Goal: Browse casually: Explore the website without a specific task or goal

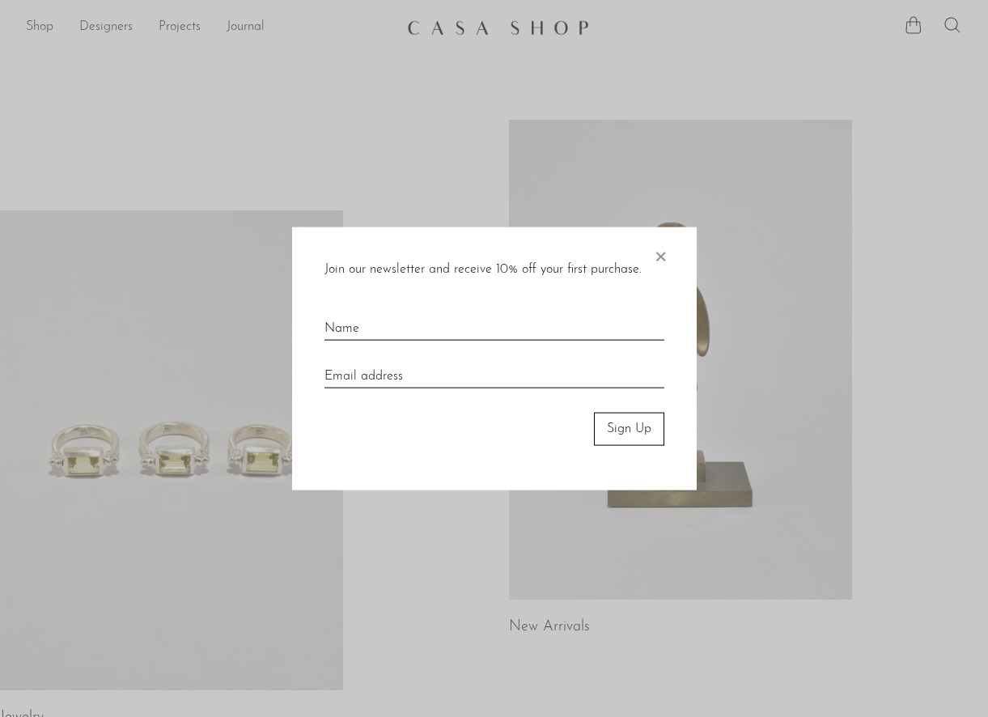
click at [658, 253] on span "×" at bounding box center [660, 253] width 16 height 52
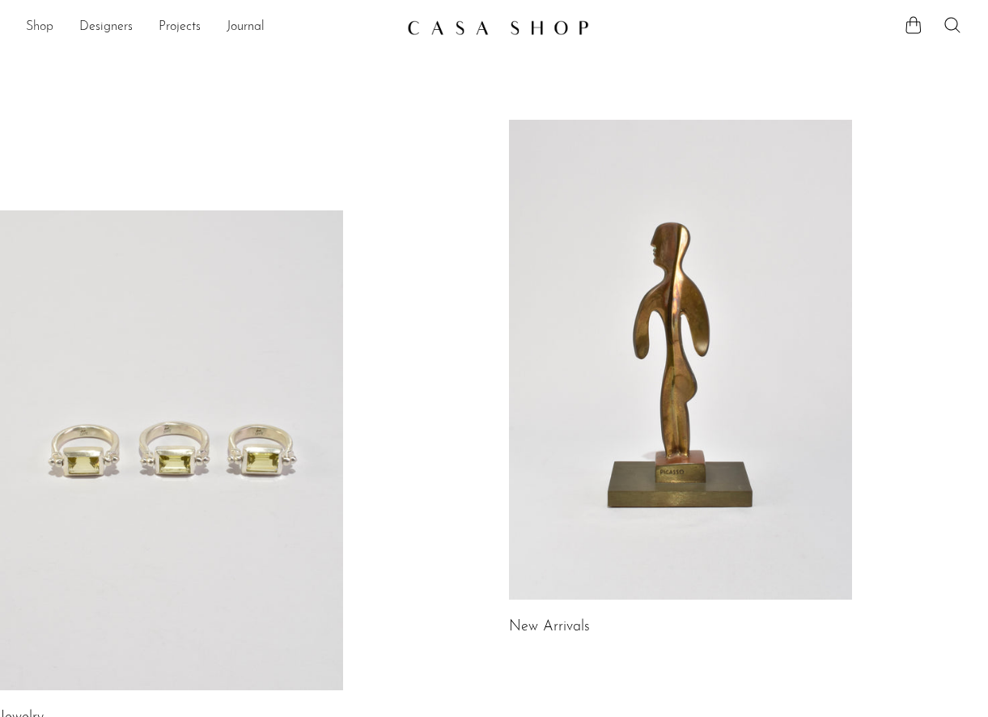
click at [28, 20] on link "Shop" at bounding box center [40, 27] width 28 height 21
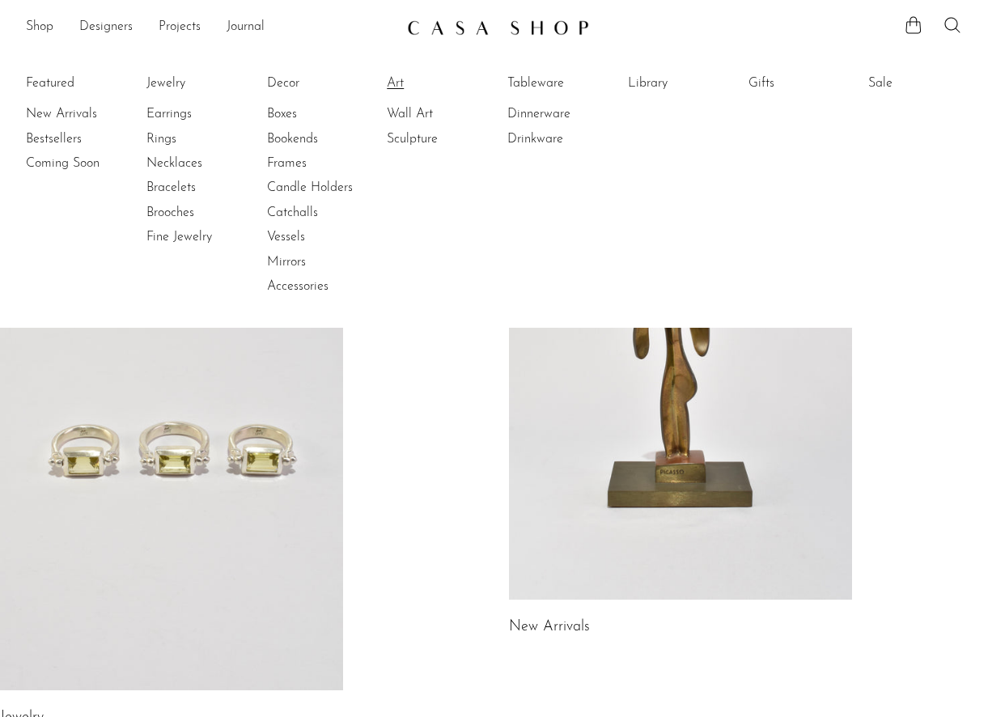
click at [390, 82] on link "Art" at bounding box center [447, 83] width 121 height 18
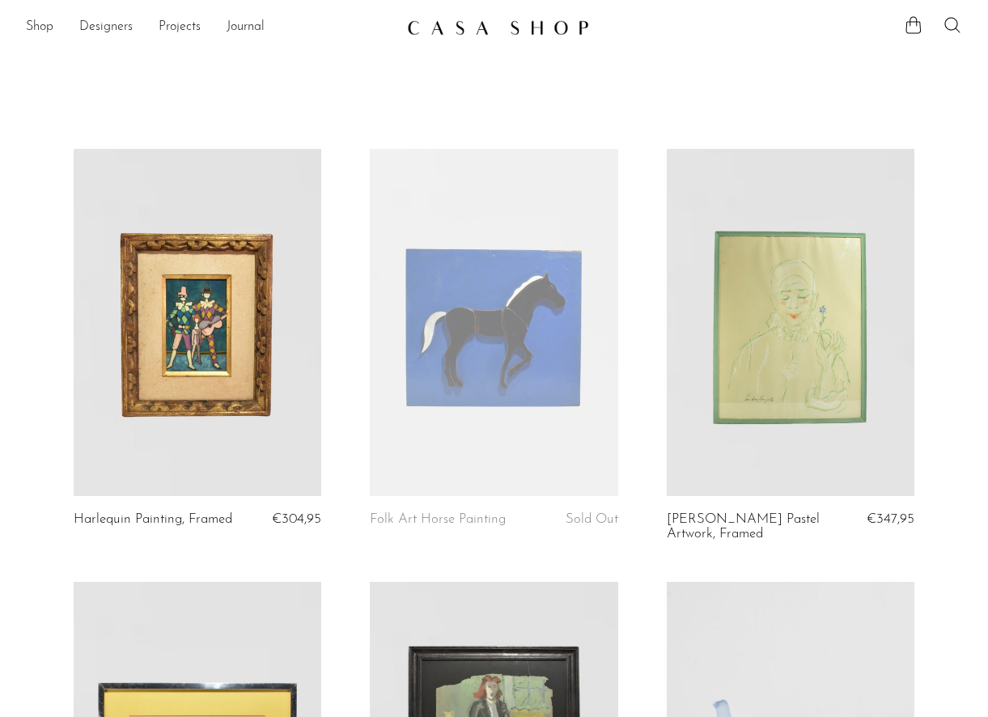
click at [447, 292] on link at bounding box center [494, 322] width 248 height 347
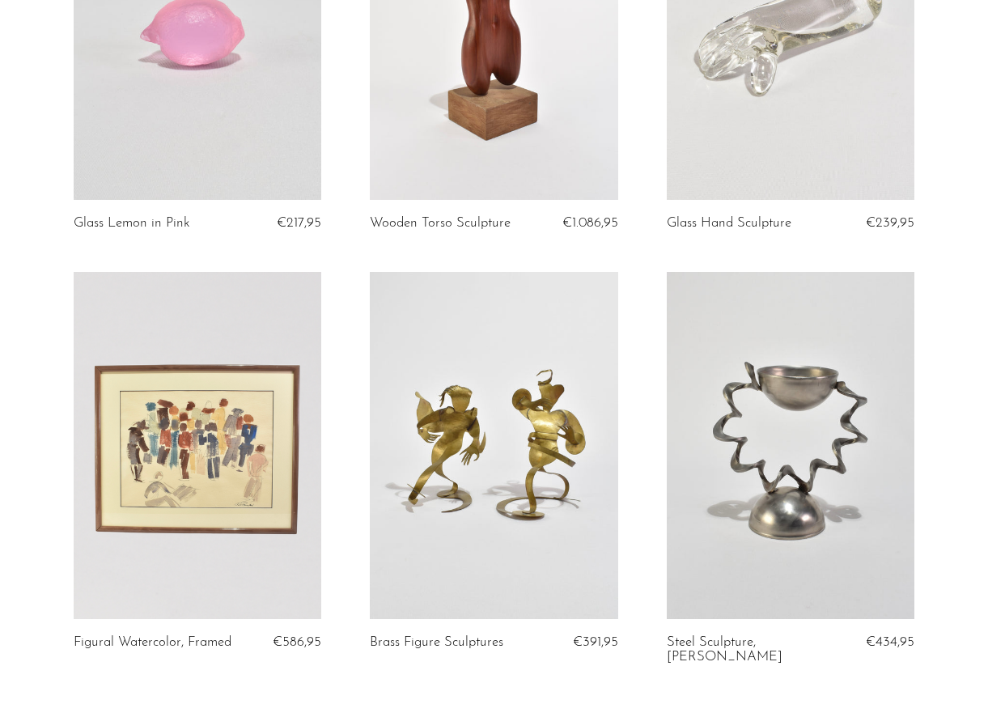
scroll to position [4736, 0]
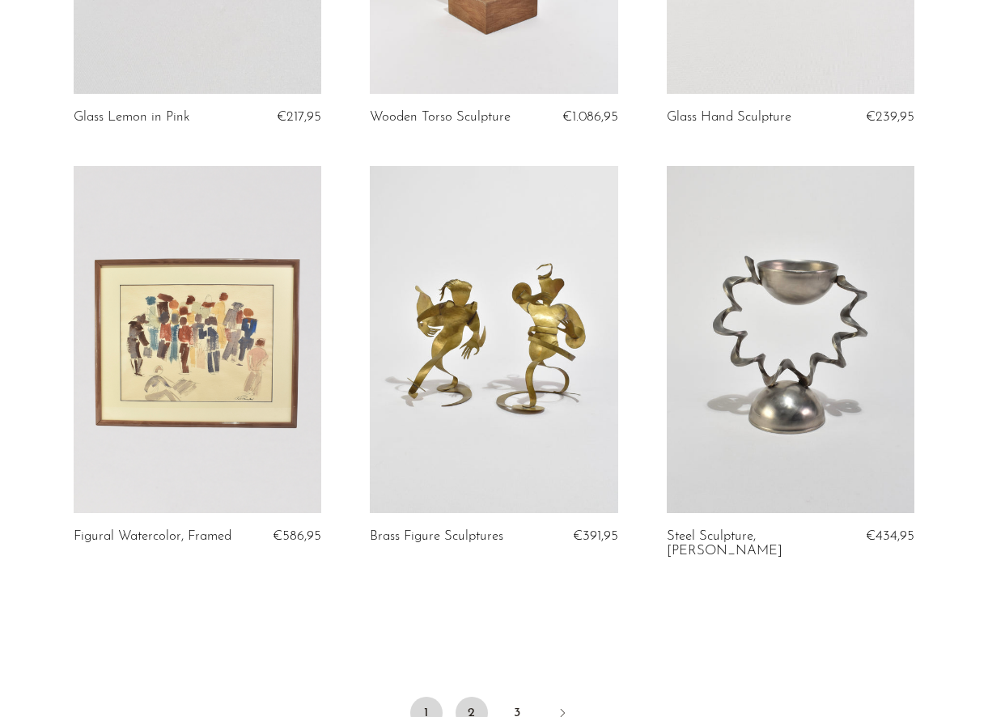
click at [475, 697] on link "2" at bounding box center [472, 713] width 32 height 32
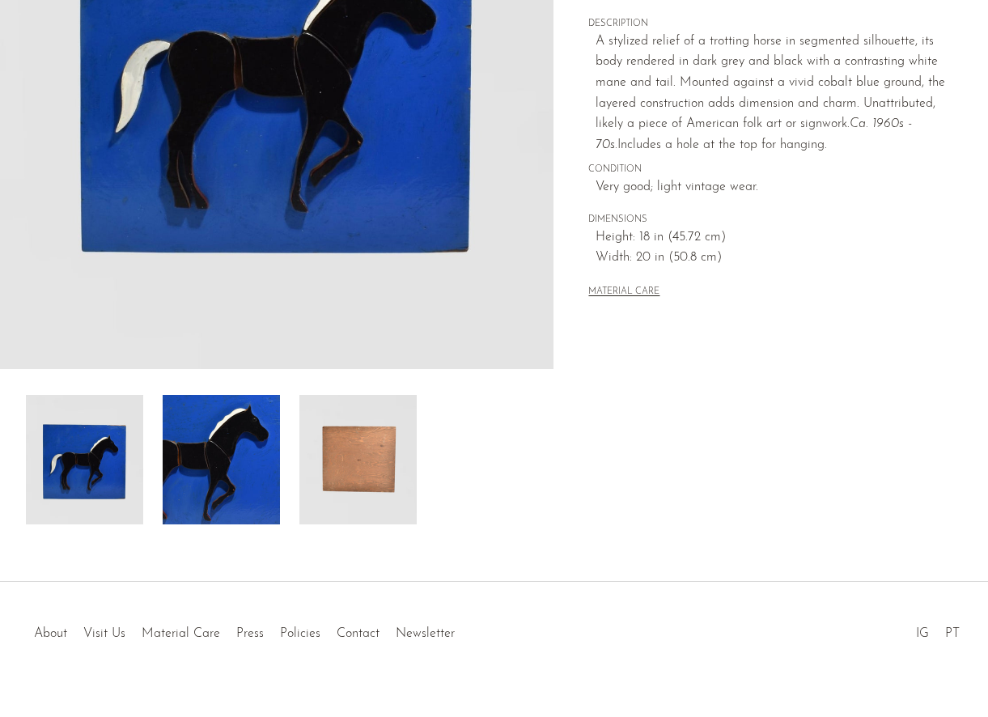
scroll to position [337, 0]
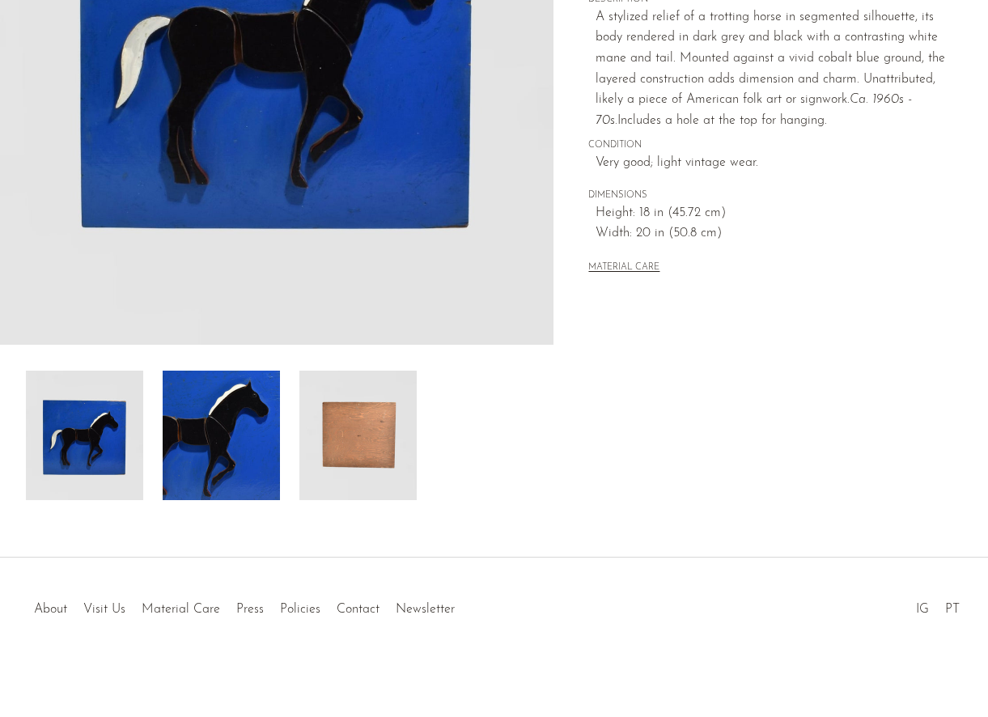
click at [203, 435] on img at bounding box center [221, 435] width 117 height 129
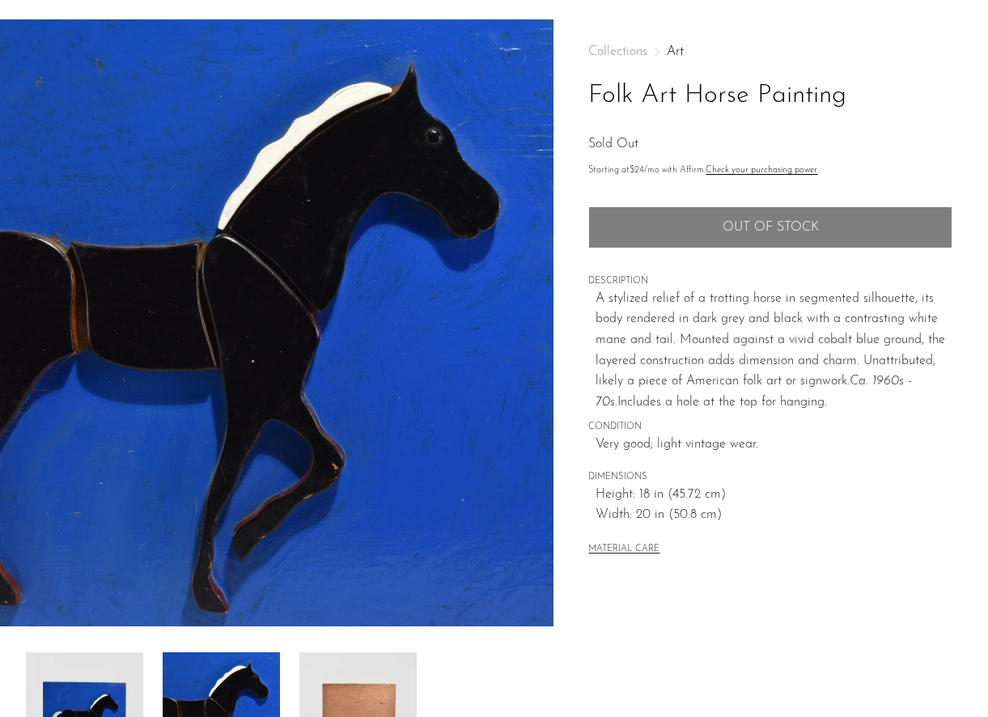
scroll to position [52, 0]
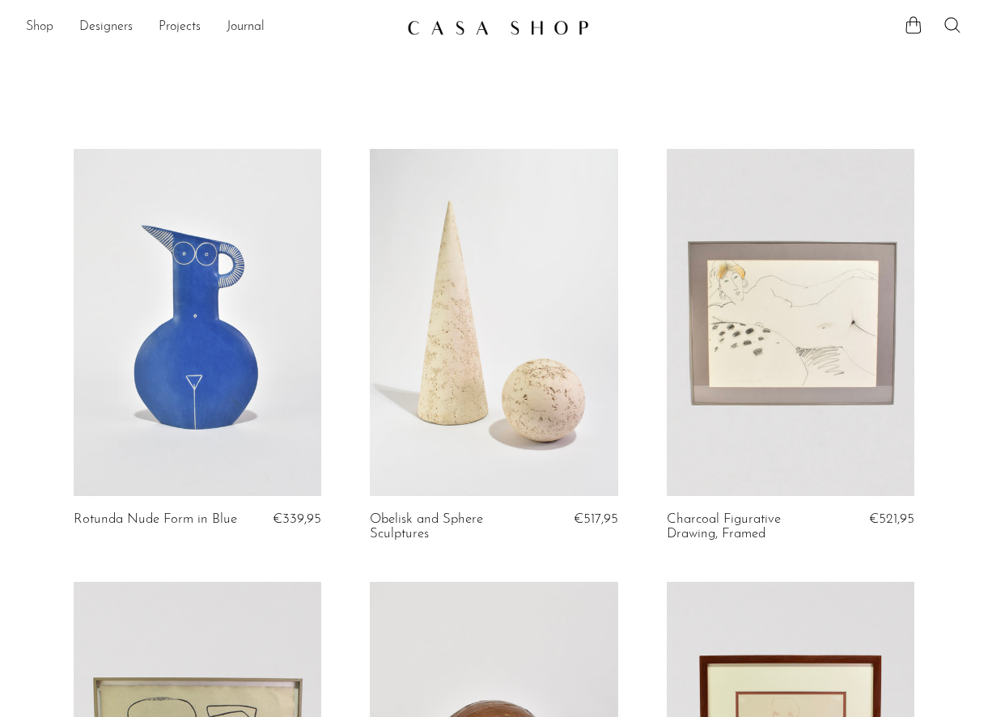
click at [36, 28] on link "Shop" at bounding box center [40, 27] width 28 height 21
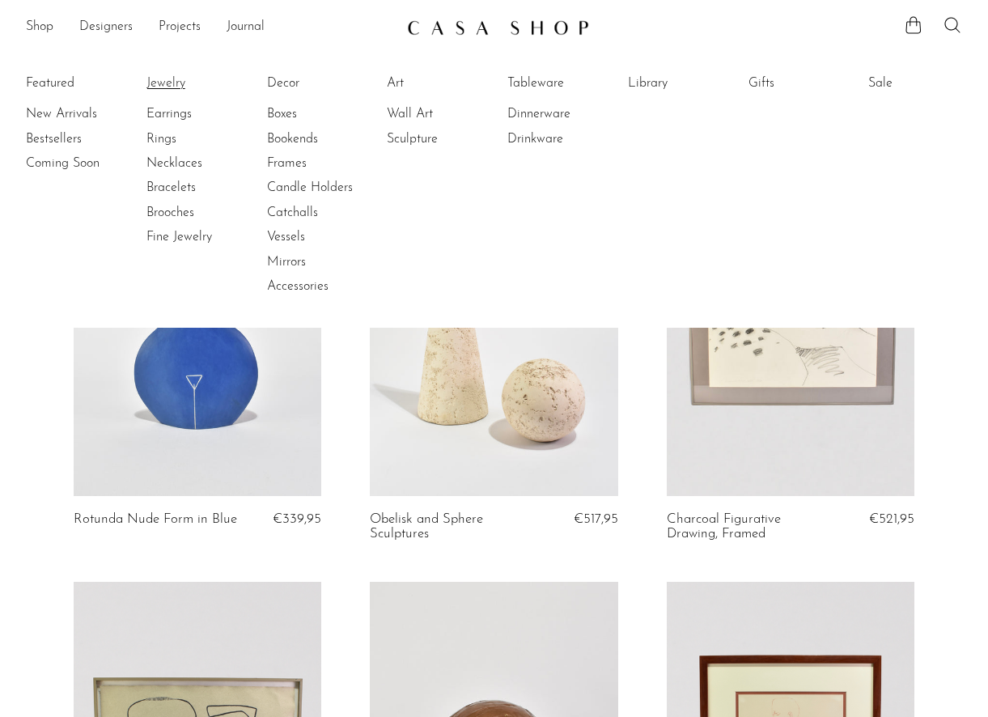
click at [167, 78] on link "Jewelry" at bounding box center [206, 83] width 121 height 18
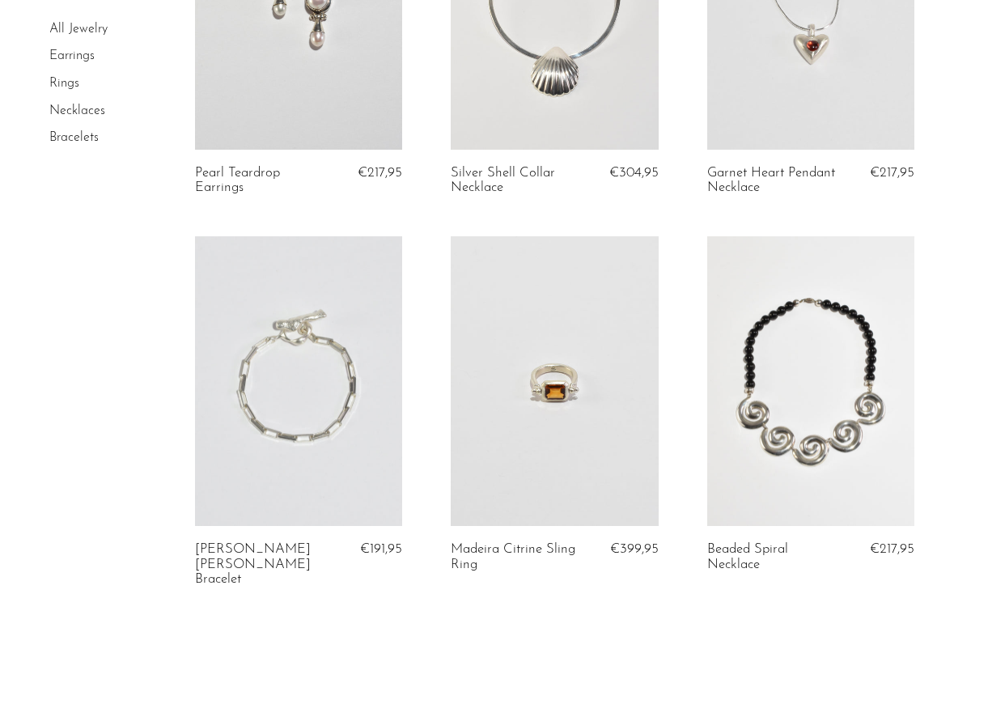
scroll to position [4100, 0]
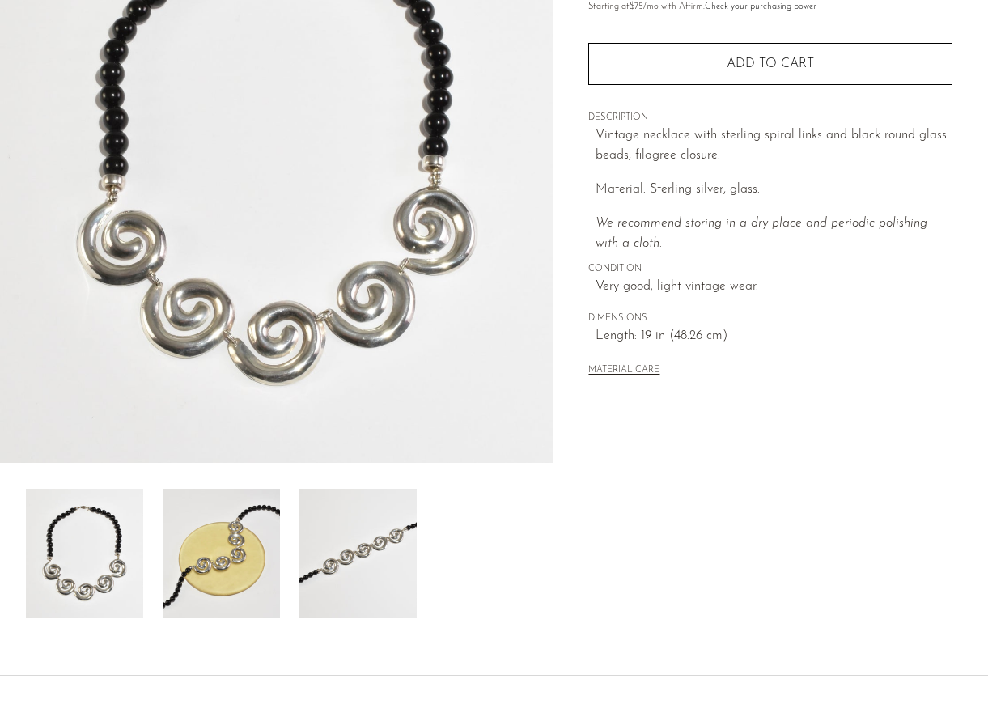
scroll to position [337, 0]
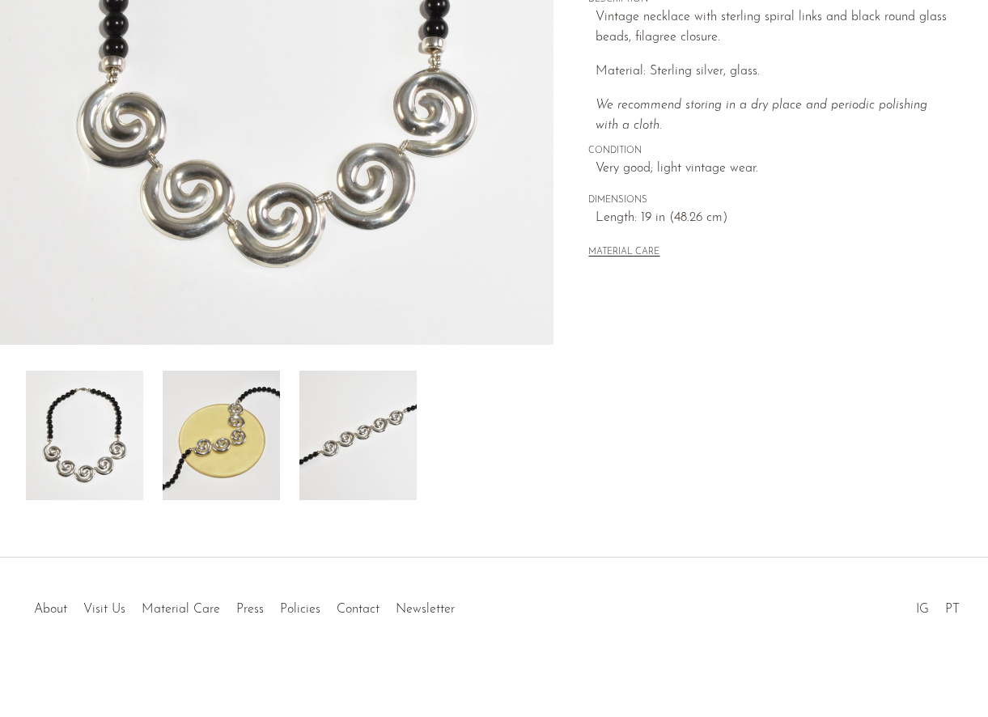
click at [282, 456] on div at bounding box center [277, 435] width 502 height 129
click at [364, 440] on img at bounding box center [357, 435] width 117 height 129
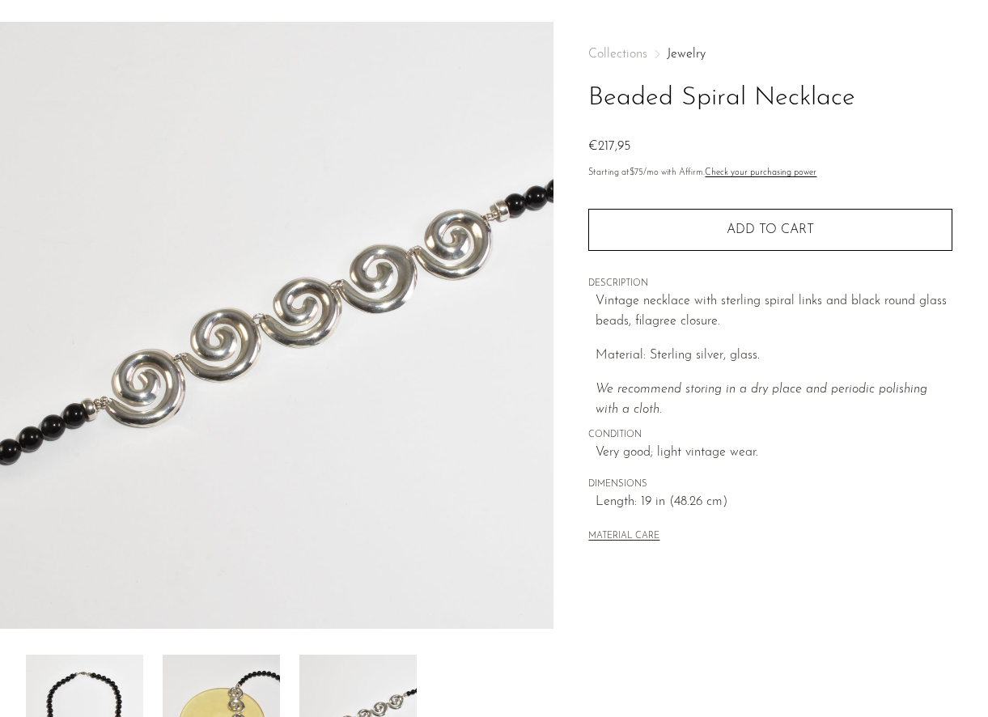
scroll to position [0, 0]
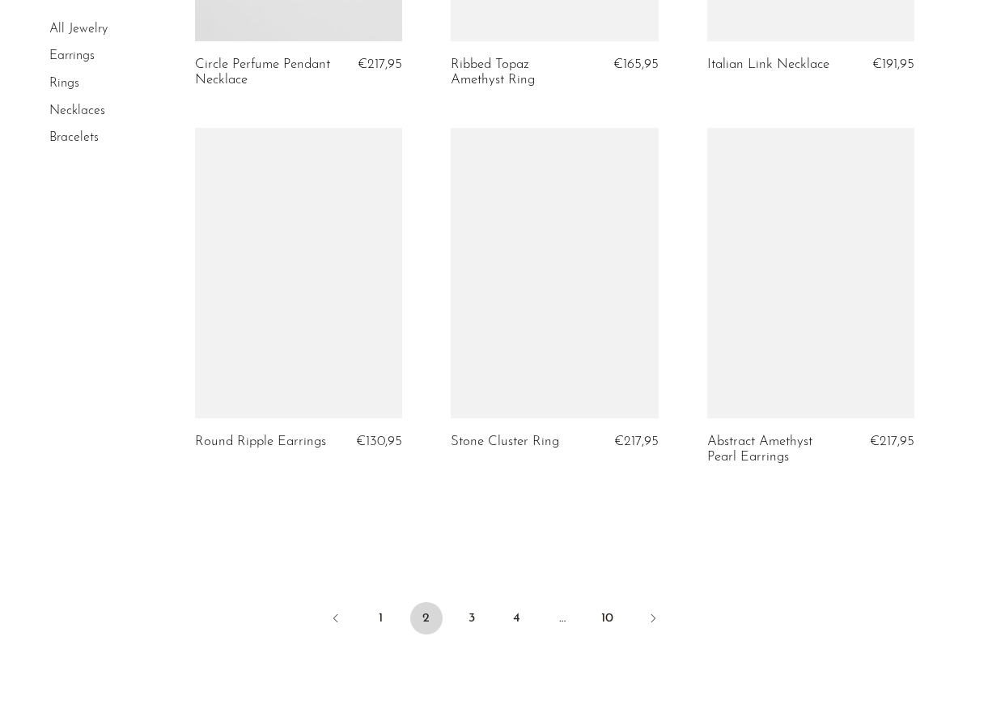
scroll to position [4330, 0]
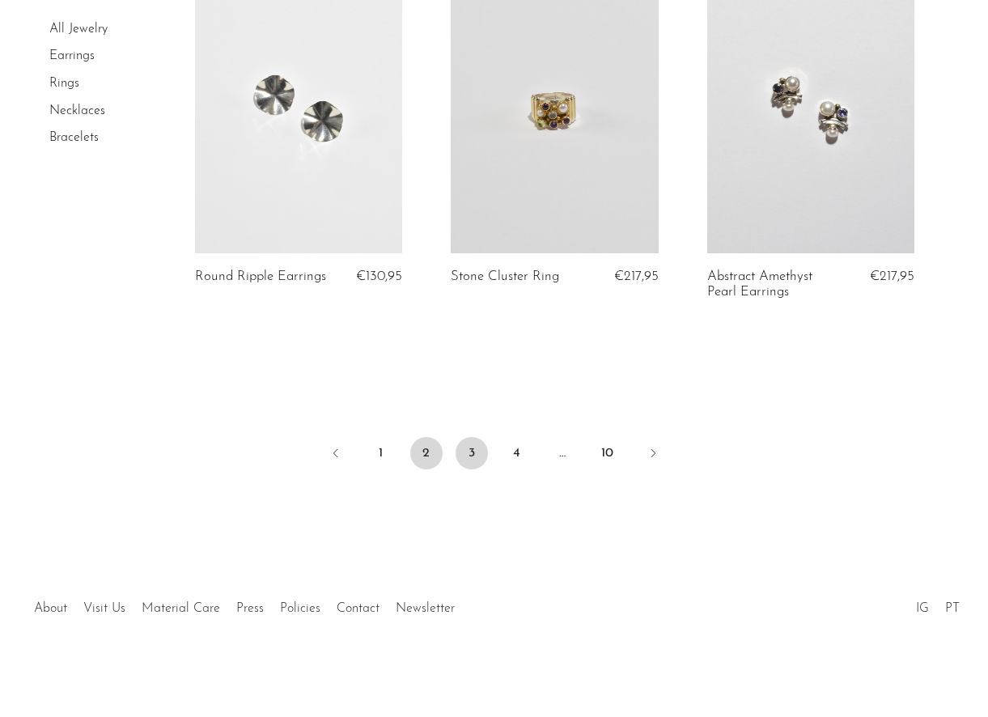
click at [470, 447] on link "3" at bounding box center [472, 453] width 32 height 32
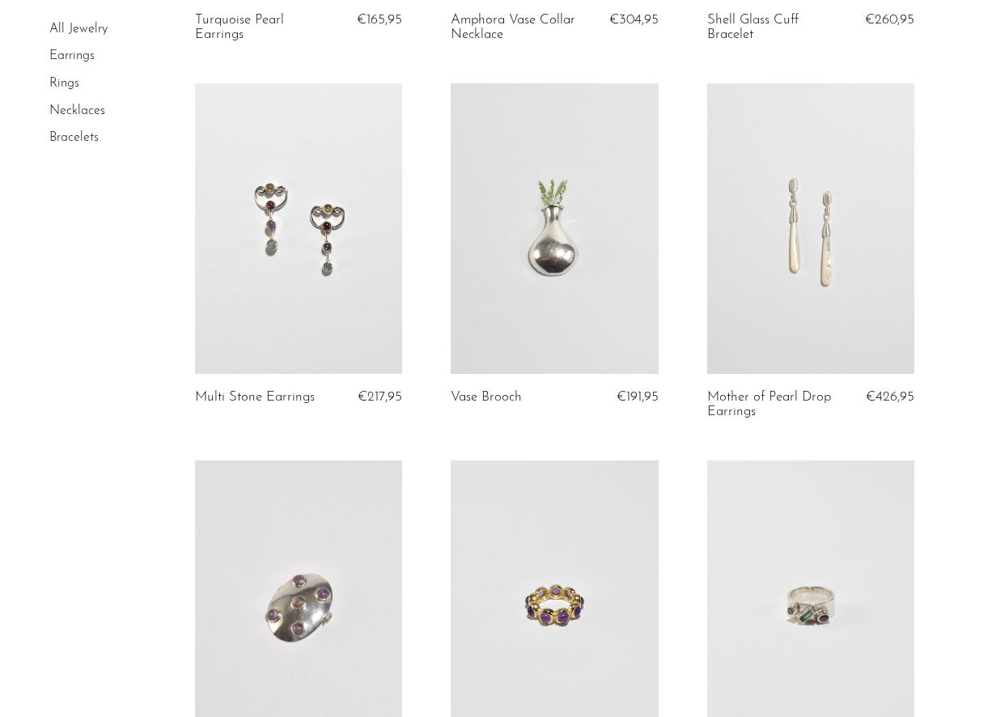
scroll to position [1267, 0]
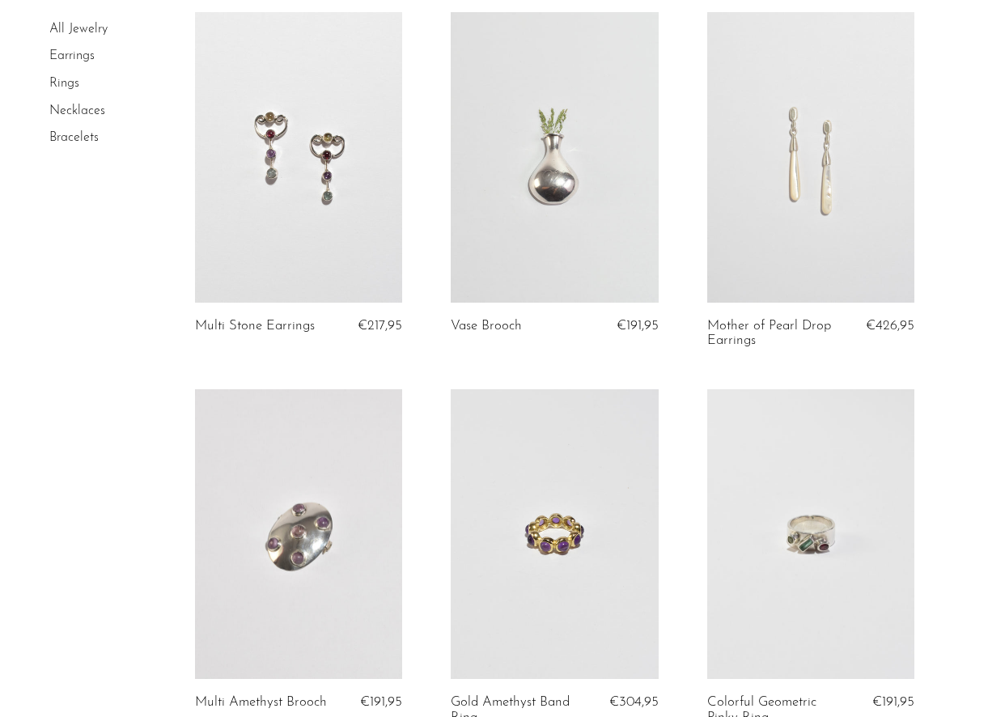
click at [281, 223] on link at bounding box center [298, 157] width 207 height 290
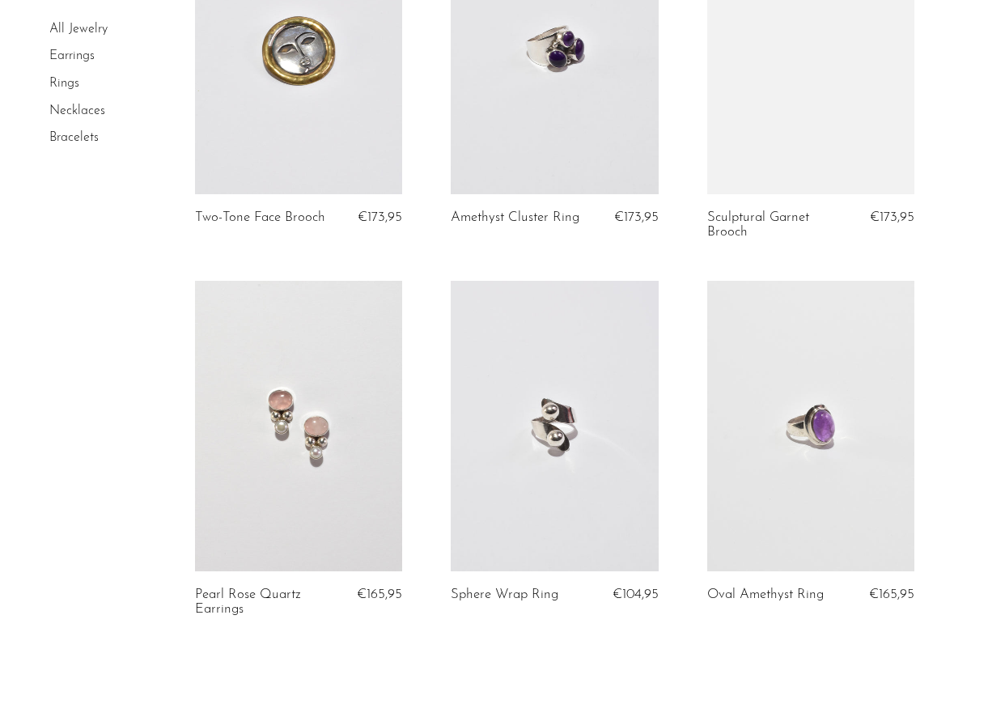
scroll to position [4050, 0]
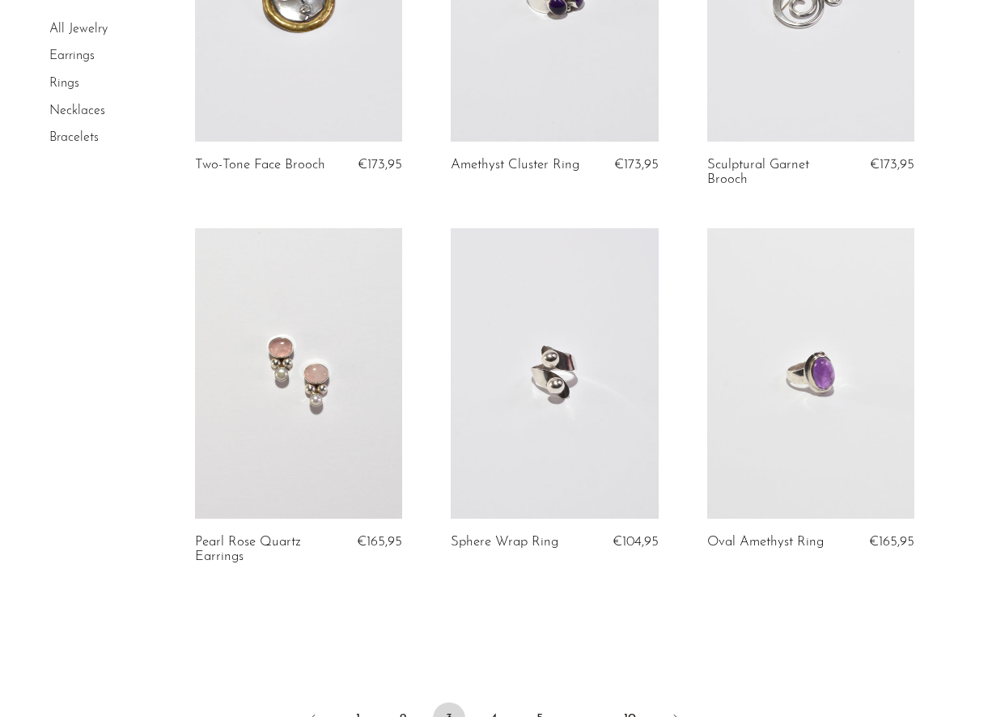
click at [566, 376] on link at bounding box center [554, 373] width 207 height 290
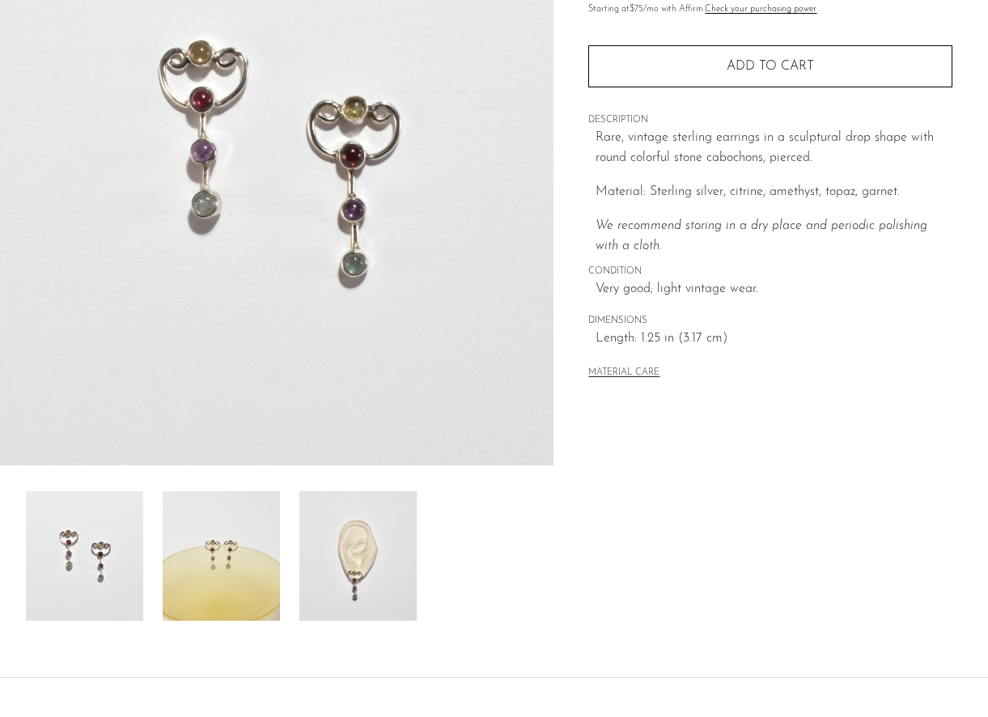
scroll to position [337, 0]
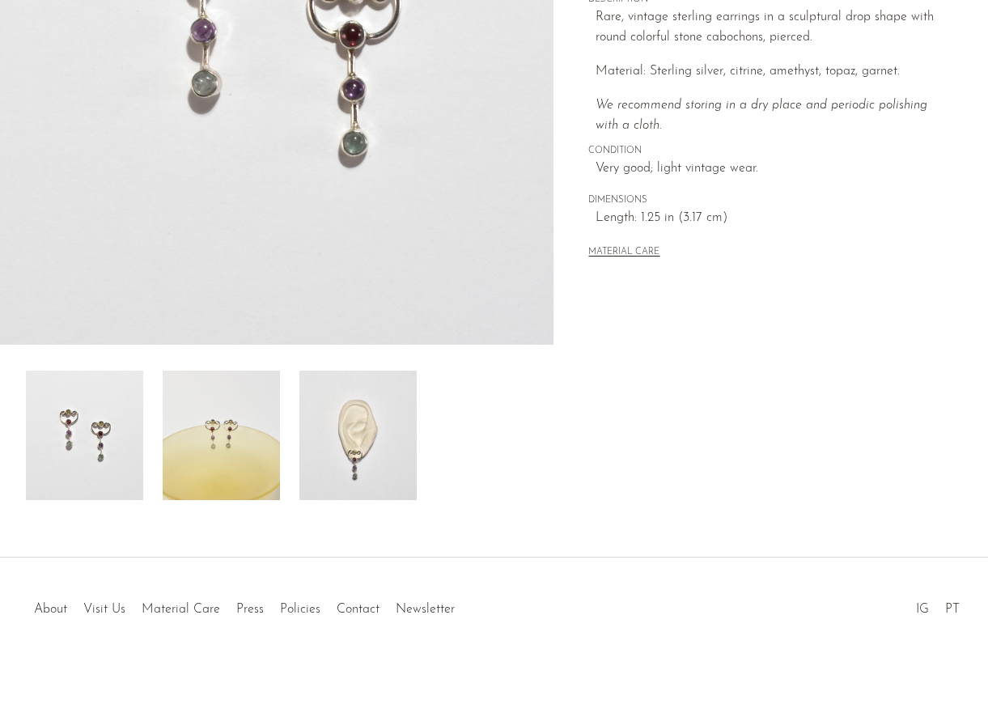
click at [352, 408] on img at bounding box center [357, 435] width 117 height 129
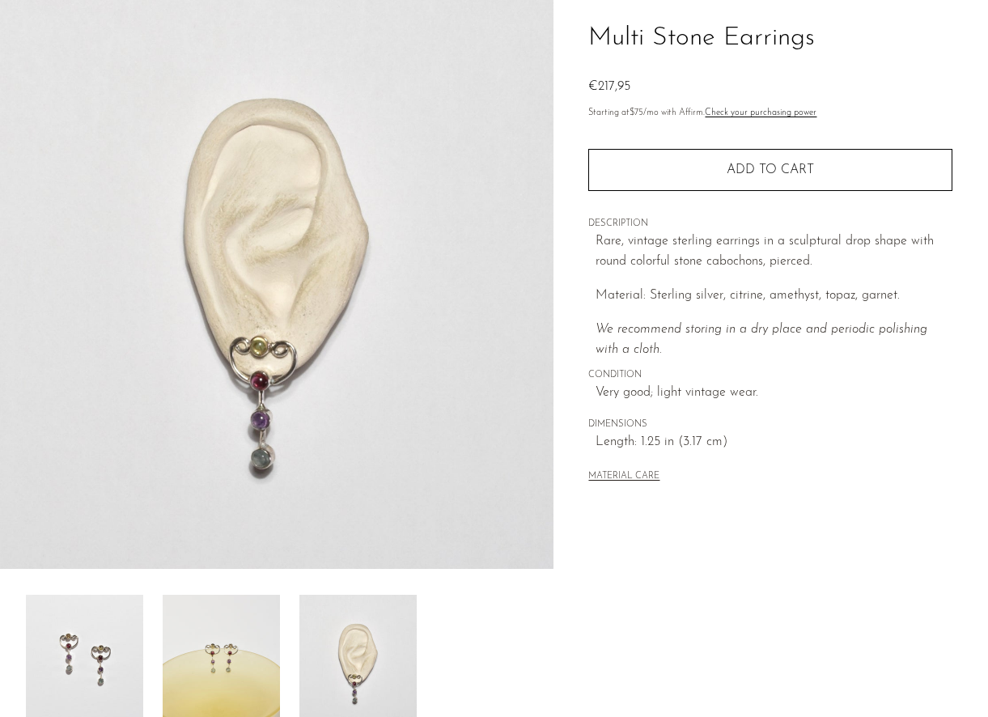
scroll to position [103, 0]
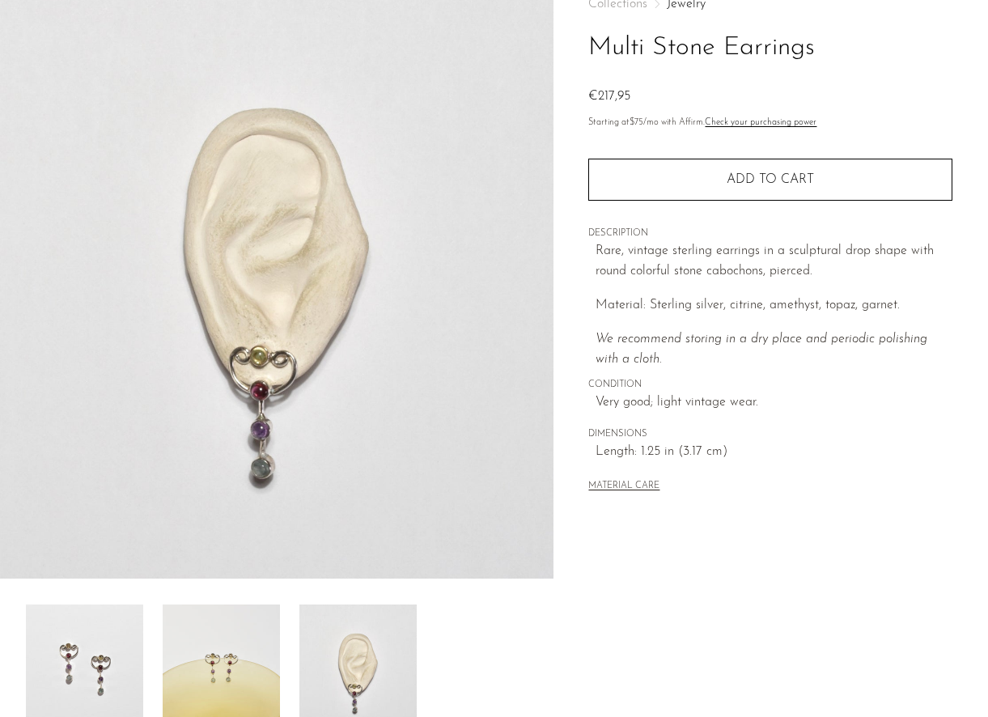
click at [207, 626] on img at bounding box center [221, 668] width 117 height 129
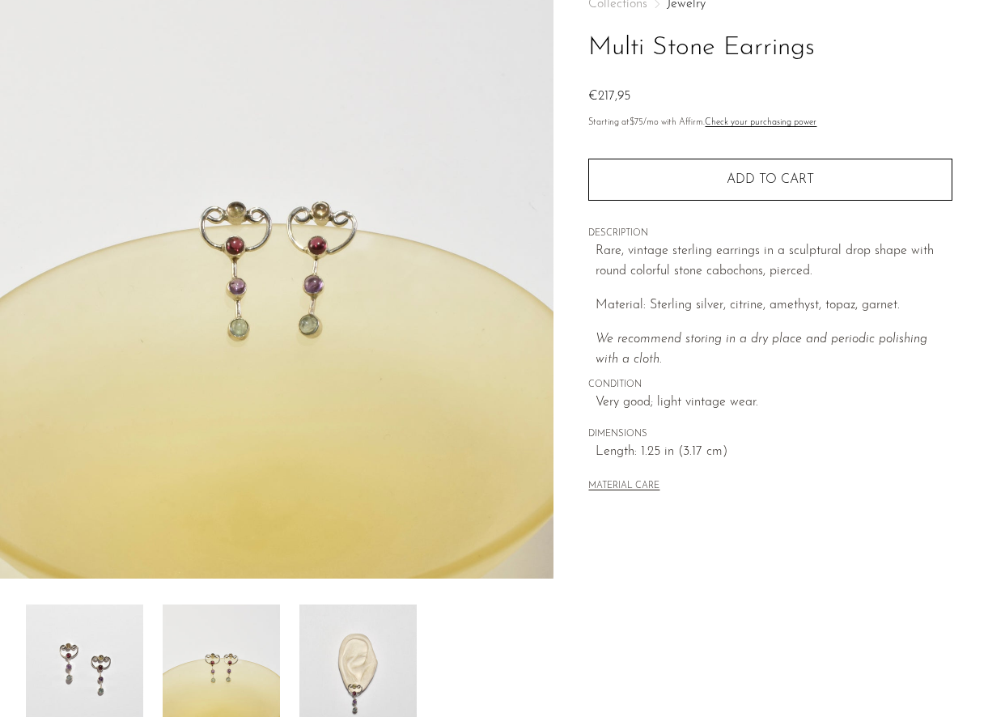
click at [72, 669] on img at bounding box center [84, 668] width 117 height 129
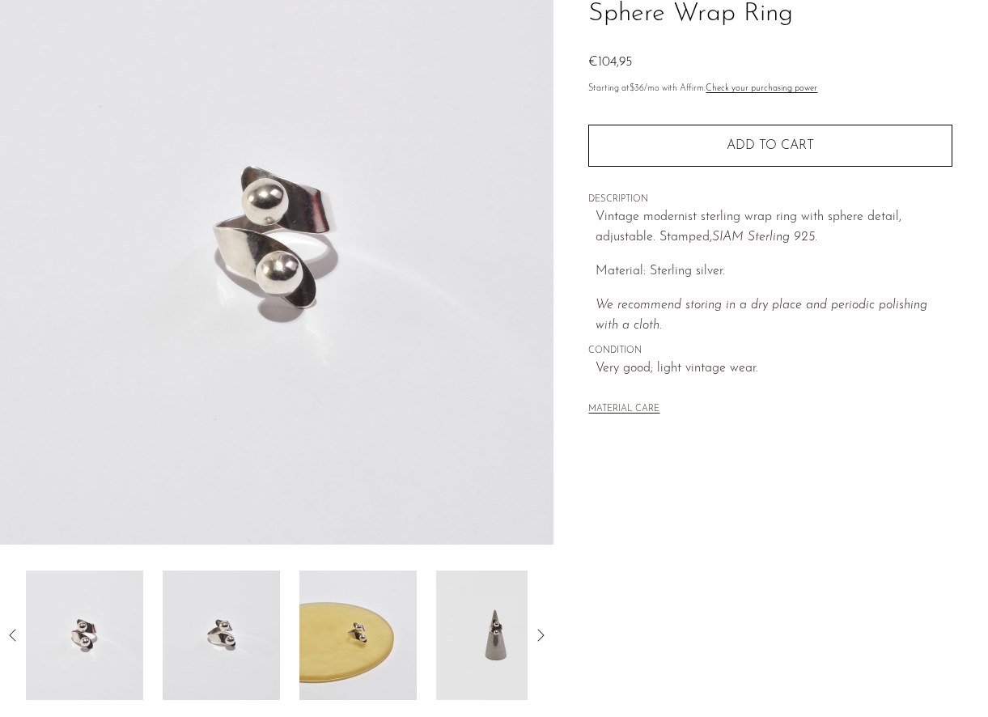
scroll to position [337, 0]
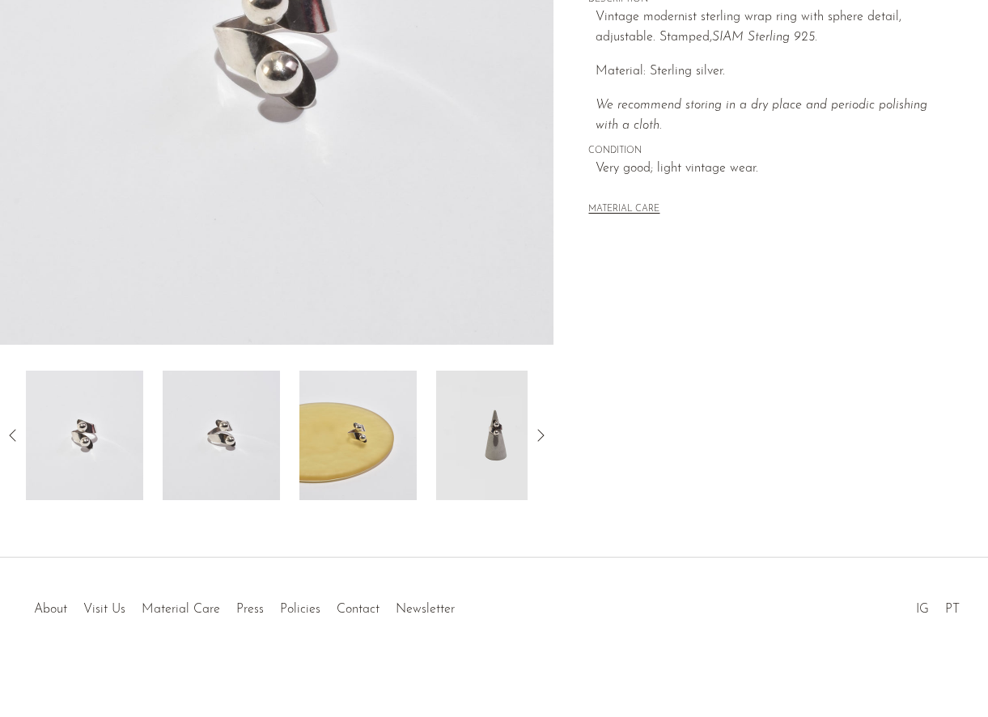
click at [371, 446] on img at bounding box center [357, 435] width 117 height 129
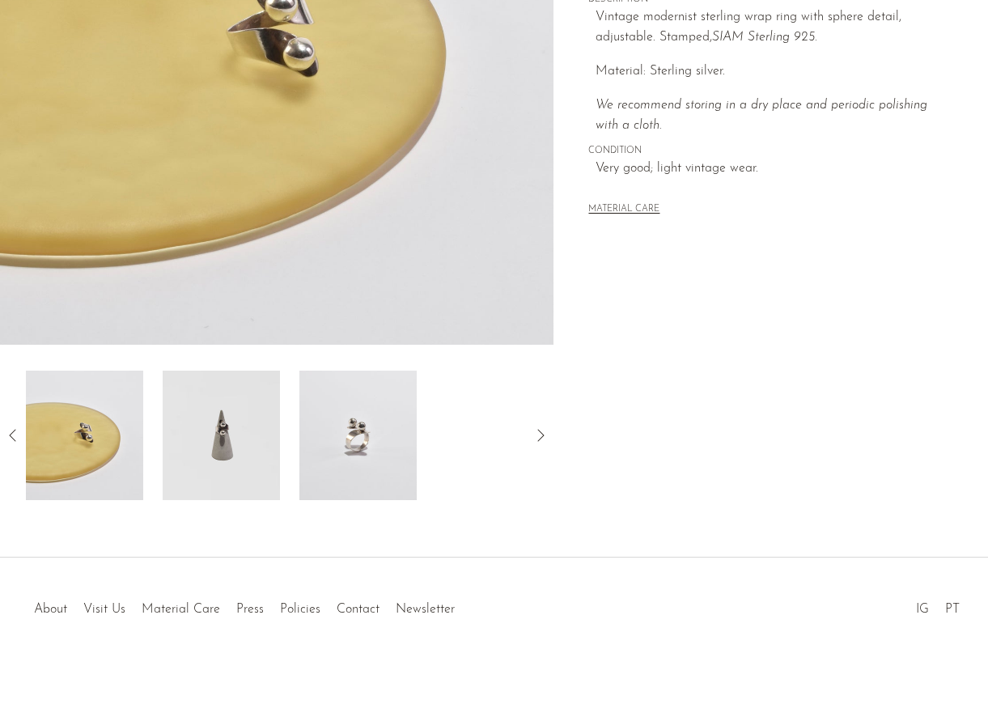
click at [240, 443] on img at bounding box center [221, 435] width 117 height 129
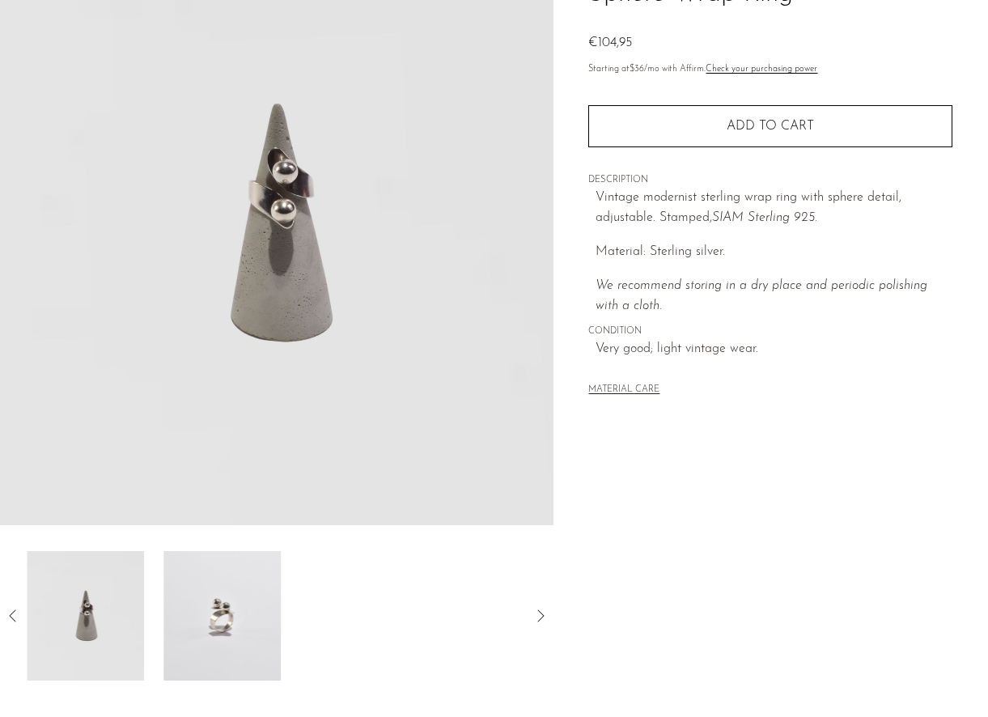
scroll to position [137, 0]
